Goal: Check status: Check status

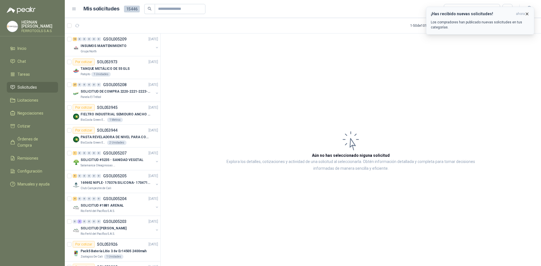
drag, startPoint x: 528, startPoint y: 13, endPoint x: 499, endPoint y: 21, distance: 30.1
click at [528, 13] on icon "button" at bounding box center [526, 14] width 5 height 5
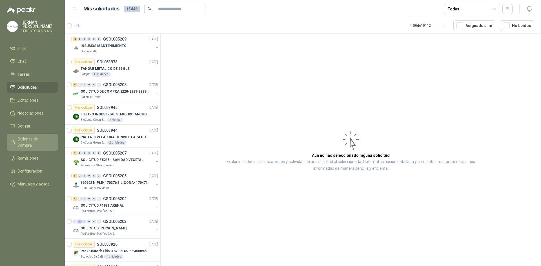
click at [41, 139] on span "Órdenes de Compra" at bounding box center [34, 142] width 35 height 12
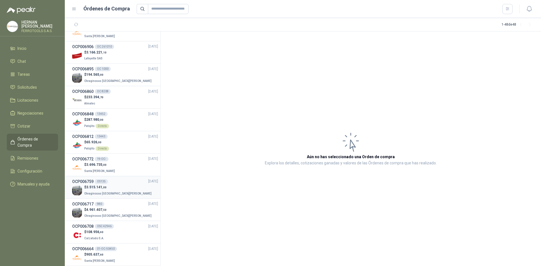
scroll to position [197, 0]
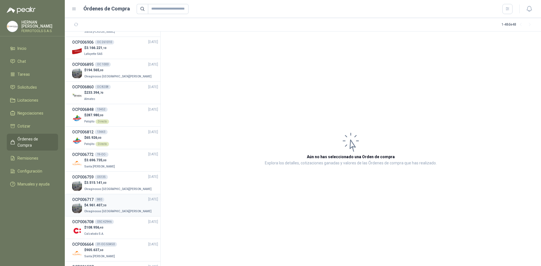
click at [123, 210] on div "$ 4.961.407 ,50 Oleaginosas [GEOGRAPHIC_DATA][PERSON_NAME]" at bounding box center [115, 209] width 86 height 12
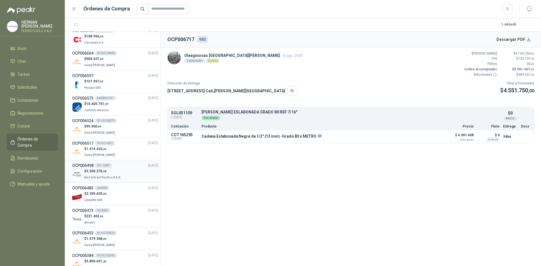
scroll to position [394, 0]
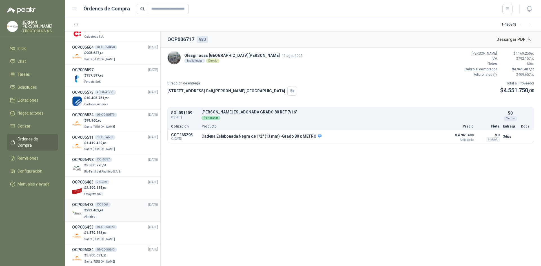
click at [120, 213] on div "$ 231.402 ,64 Almatec" at bounding box center [115, 214] width 86 height 12
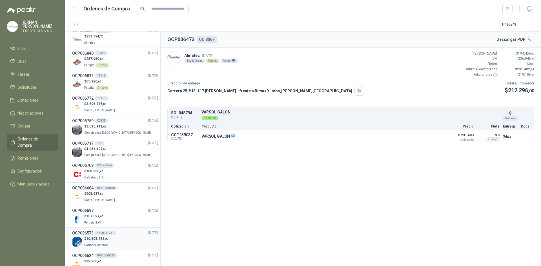
scroll to position [225, 0]
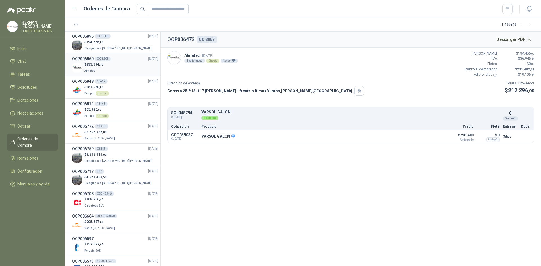
click at [107, 69] on div "$ 233.394 ,70 Almatec" at bounding box center [115, 68] width 86 height 12
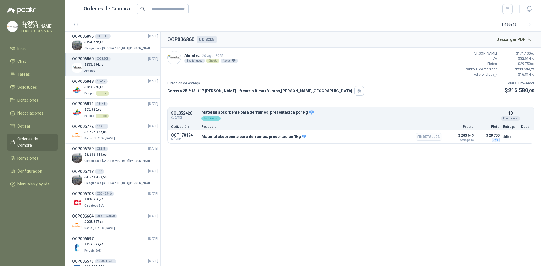
click at [427, 137] on button "Detalles" at bounding box center [428, 137] width 26 height 8
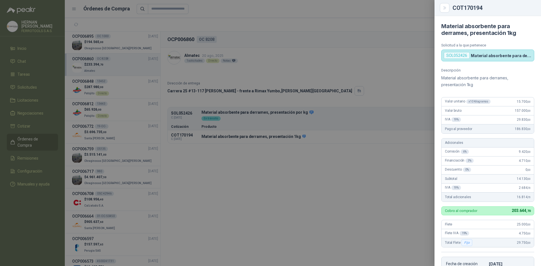
click at [48, 121] on div at bounding box center [270, 133] width 541 height 266
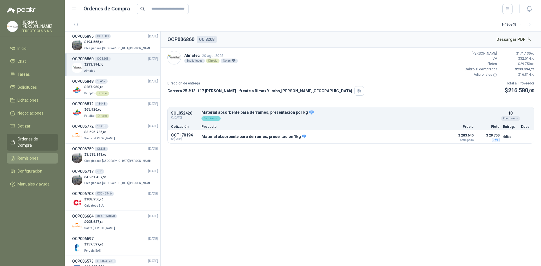
click at [39, 153] on link "Remisiones" at bounding box center [32, 158] width 51 height 11
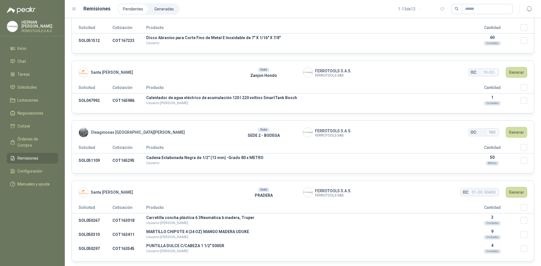
scroll to position [679, 0]
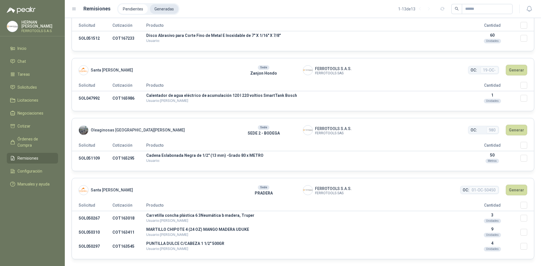
click at [168, 5] on li "Generadas" at bounding box center [164, 9] width 28 height 10
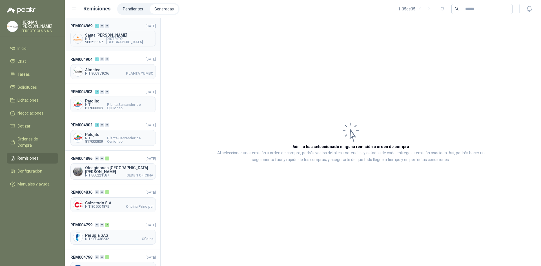
click at [144, 42] on span "DISTRITO [GEOGRAPHIC_DATA]" at bounding box center [129, 40] width 47 height 7
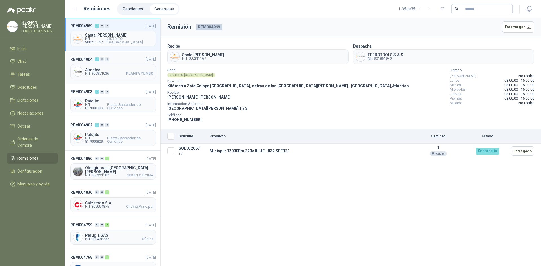
click at [146, 61] on span "[DATE]" at bounding box center [151, 59] width 10 height 6
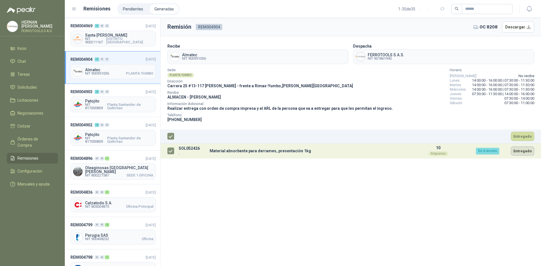
click at [524, 151] on button "Entregado" at bounding box center [522, 150] width 23 height 9
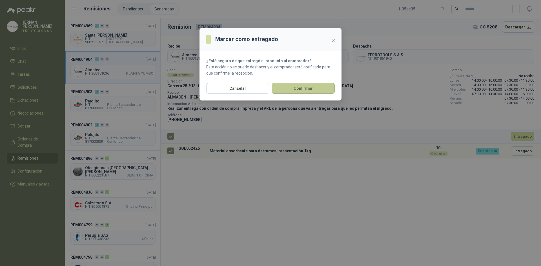
click at [300, 92] on button "Confirmar" at bounding box center [303, 88] width 63 height 11
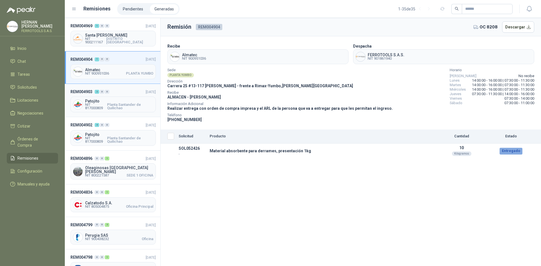
click at [128, 89] on header "REM004903 2 0 0 [DATE]" at bounding box center [112, 92] width 85 height 6
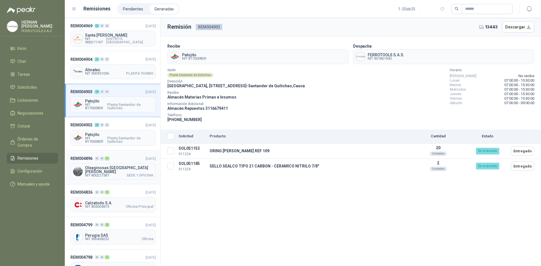
click at [146, 157] on span "[DATE]" at bounding box center [151, 159] width 10 height 4
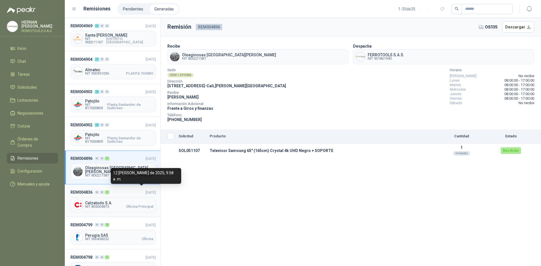
scroll to position [28, 0]
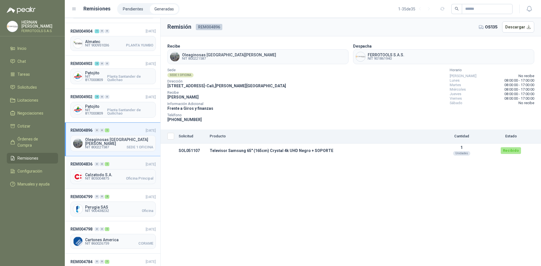
click at [146, 163] on span "[DATE]" at bounding box center [151, 164] width 10 height 4
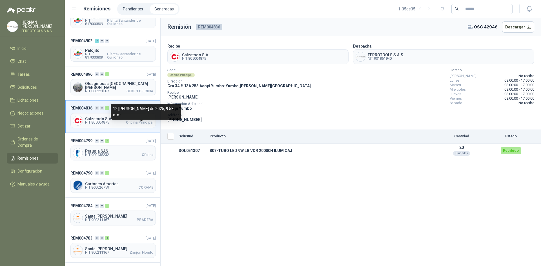
scroll to position [85, 0]
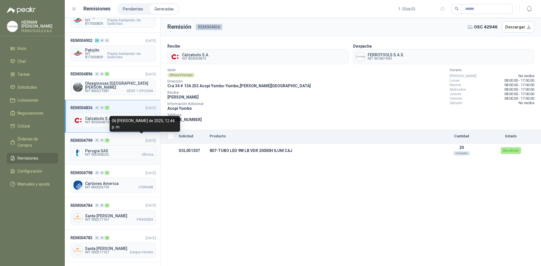
click at [146, 139] on span "[DATE]" at bounding box center [151, 141] width 10 height 4
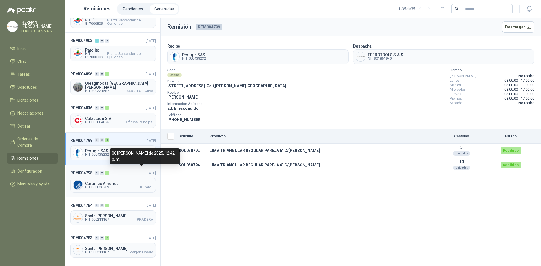
click at [146, 171] on span "[DATE]" at bounding box center [151, 173] width 10 height 4
